Goal: Navigation & Orientation: Go to known website

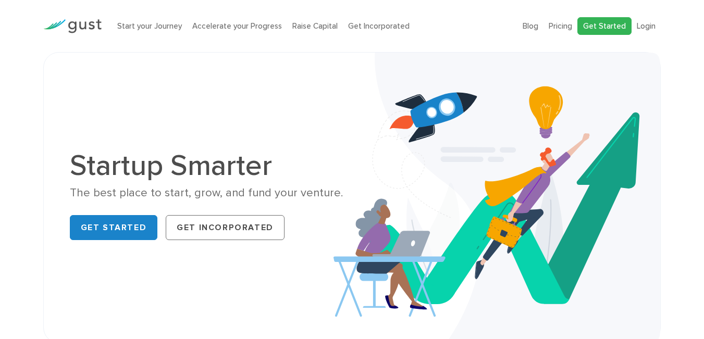
click at [608, 26] on link "Get Started" at bounding box center [604, 26] width 54 height 18
click at [641, 19] on ul "Blog FAQ Pricing Get Started Login Login" at bounding box center [591, 26] width 138 height 18
click at [643, 24] on link "Login" at bounding box center [646, 25] width 19 height 9
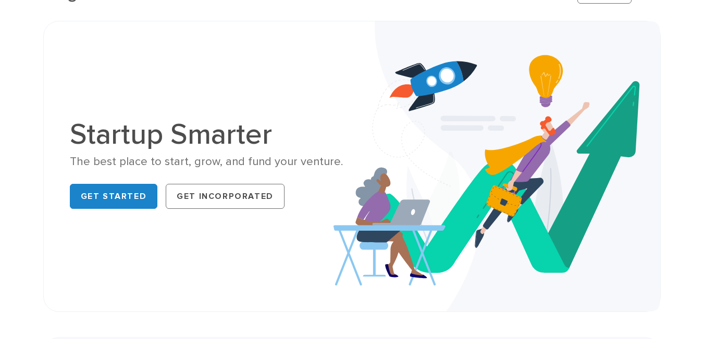
scroll to position [34, 0]
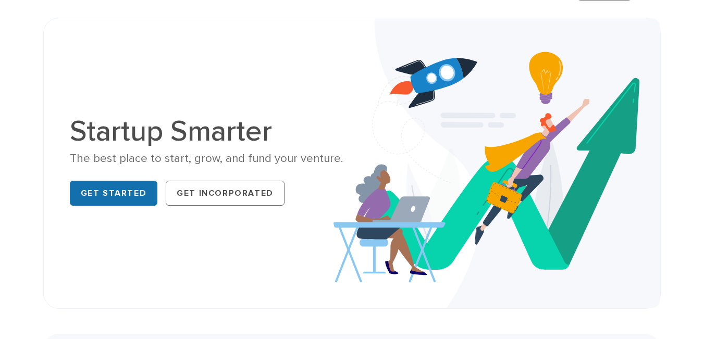
click at [99, 195] on link "Get Started" at bounding box center [114, 193] width 88 height 25
